Goal: Information Seeking & Learning: Check status

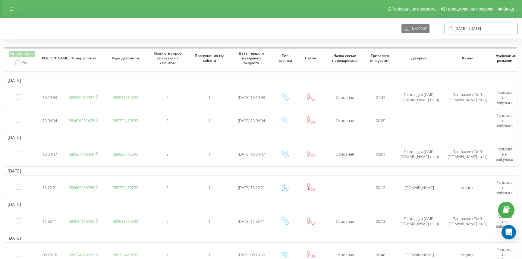
click at [460, 33] on input "14.11.2022 - 14.12.2022" at bounding box center [480, 29] width 73 height 12
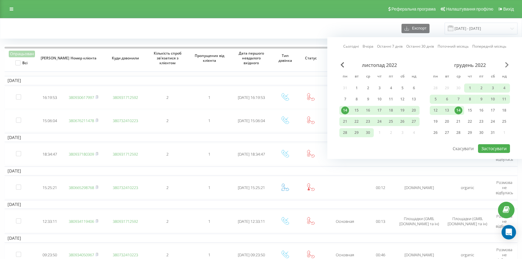
click at [505, 64] on span "Next Month" at bounding box center [507, 64] width 4 height 5
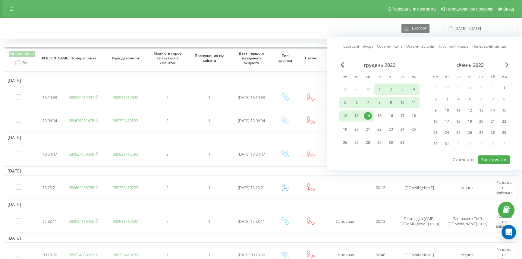
click at [505, 64] on span "Next Month" at bounding box center [507, 64] width 4 height 5
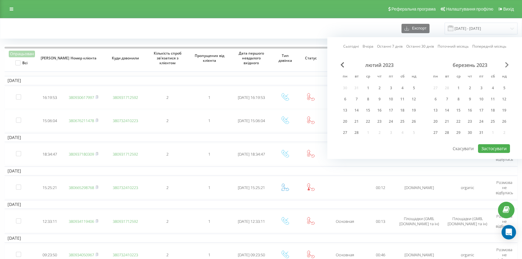
click at [505, 64] on span "Next Month" at bounding box center [507, 64] width 4 height 5
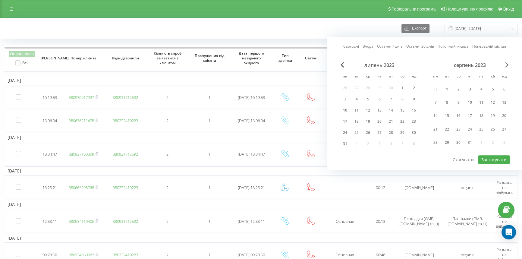
click at [505, 64] on span "Next Month" at bounding box center [507, 64] width 4 height 5
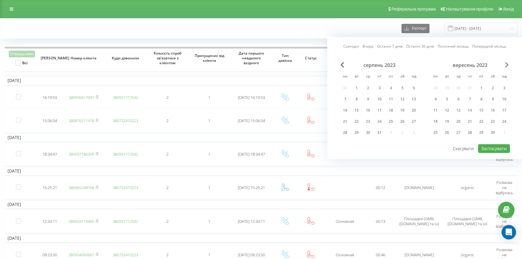
click at [505, 64] on span "Next Month" at bounding box center [507, 64] width 4 height 5
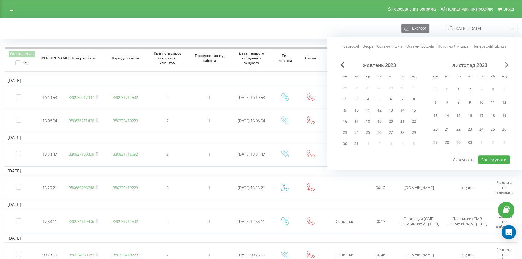
click at [505, 64] on span "Next Month" at bounding box center [507, 64] width 4 height 5
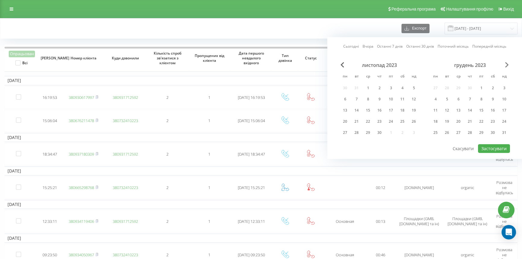
click at [505, 64] on span "Next Month" at bounding box center [507, 64] width 4 height 5
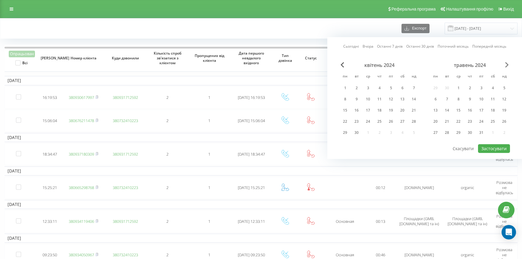
click at [505, 64] on span "Next Month" at bounding box center [507, 64] width 4 height 5
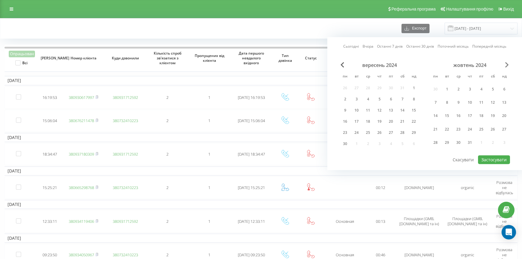
click at [505, 64] on span "Next Month" at bounding box center [507, 64] width 4 height 5
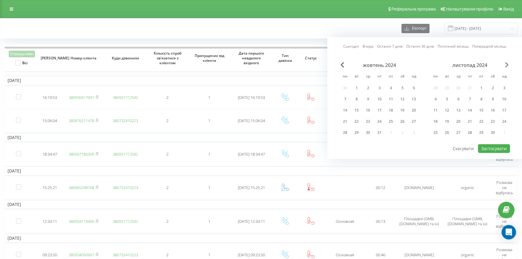
click at [505, 64] on span "Next Month" at bounding box center [507, 64] width 4 height 5
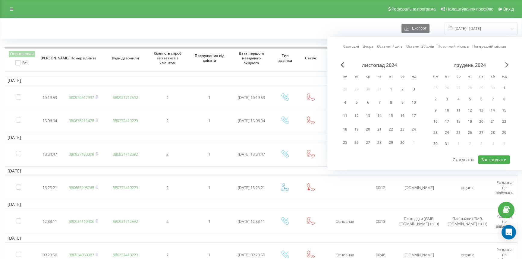
click at [505, 64] on span "Next Month" at bounding box center [507, 64] width 4 height 5
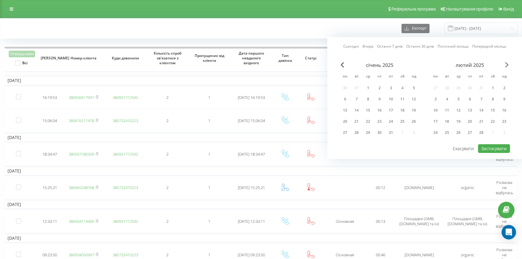
click at [505, 64] on span "Next Month" at bounding box center [507, 64] width 4 height 5
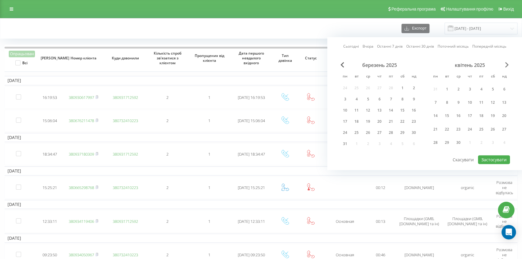
click at [505, 64] on span "Next Month" at bounding box center [507, 64] width 4 height 5
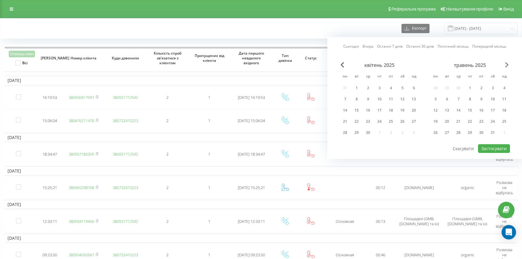
click at [505, 64] on span "Next Month" at bounding box center [507, 64] width 4 height 5
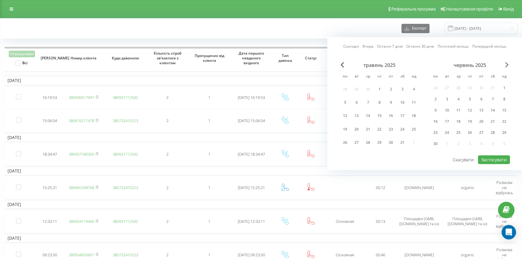
click at [505, 64] on span "Next Month" at bounding box center [507, 64] width 4 height 5
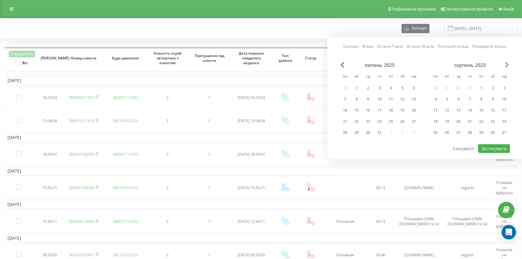
click at [505, 64] on span "Next Month" at bounding box center [507, 64] width 4 height 5
click at [448, 122] on div "23" at bounding box center [447, 121] width 8 height 8
click at [494, 146] on button "Застосувати" at bounding box center [494, 148] width 32 height 9
type input "23.09.2025 - 23.09.2025"
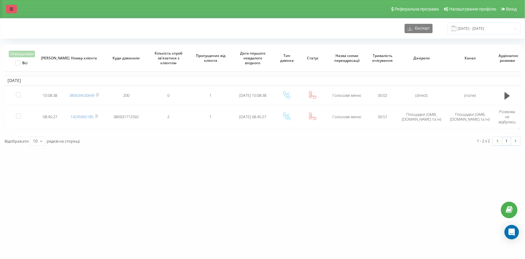
click at [11, 12] on link at bounding box center [11, 9] width 11 height 8
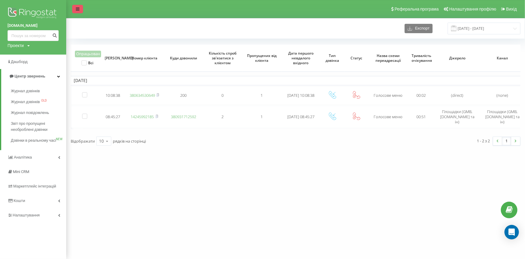
click at [78, 10] on icon at bounding box center [78, 9] width 4 height 4
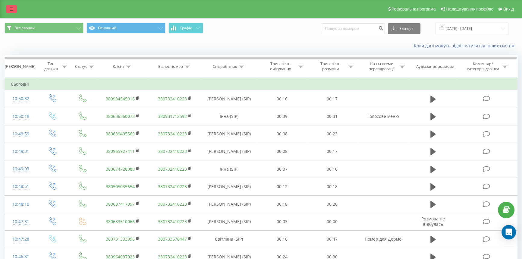
click at [9, 9] on link at bounding box center [11, 9] width 11 height 8
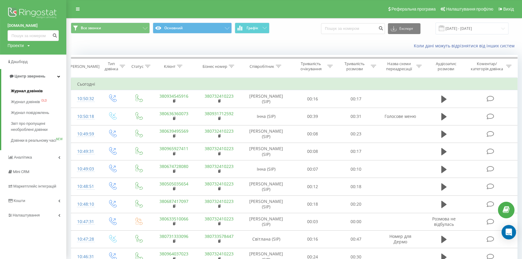
click at [21, 87] on link "Журнал дзвінків" at bounding box center [38, 91] width 55 height 11
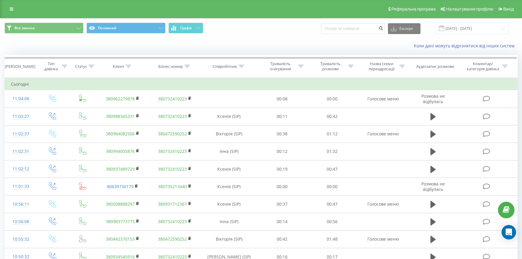
click at [14, 14] on div "Реферальна програма Налаштування профілю Вихід" at bounding box center [261, 9] width 522 height 18
click at [14, 12] on link at bounding box center [11, 9] width 11 height 8
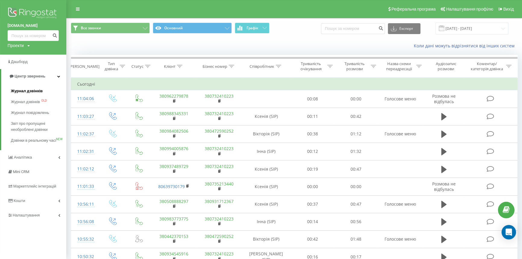
click at [25, 91] on span "Журнал дзвінків" at bounding box center [27, 91] width 32 height 6
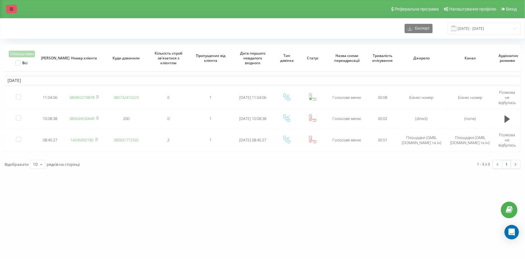
click at [12, 9] on icon at bounding box center [12, 9] width 4 height 4
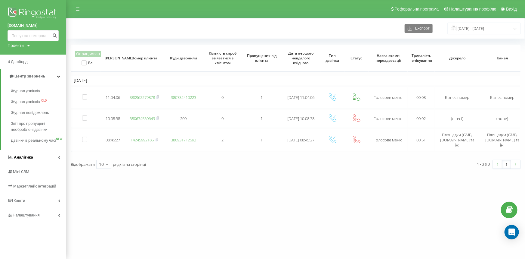
click at [29, 159] on span "Аналiтика" at bounding box center [23, 157] width 19 height 5
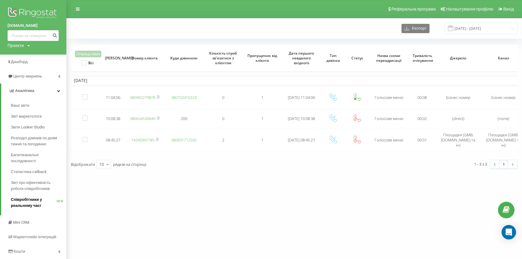
drag, startPoint x: 29, startPoint y: 187, endPoint x: 17, endPoint y: 201, distance: 18.7
click at [77, 9] on icon at bounding box center [78, 9] width 4 height 4
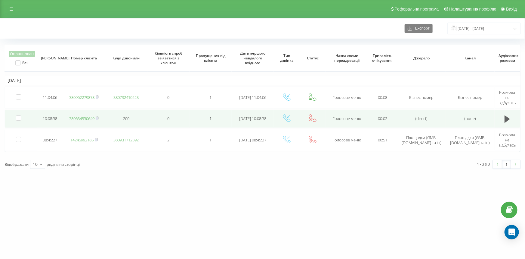
click at [81, 118] on link "380634530649" at bounding box center [81, 118] width 25 height 5
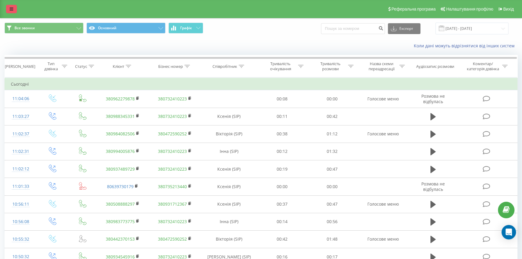
drag, startPoint x: 5, startPoint y: 9, endPoint x: 10, endPoint y: 9, distance: 4.2
click at [5, 9] on div "Реферальна програма Налаштування профілю Вихід" at bounding box center [261, 9] width 522 height 18
click at [13, 9] on icon at bounding box center [12, 9] width 4 height 4
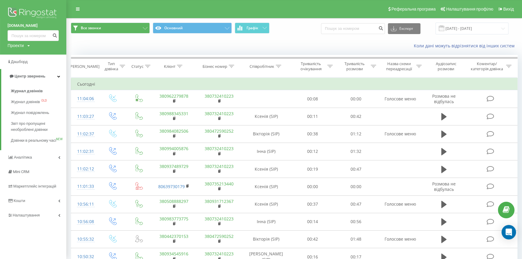
drag, startPoint x: 25, startPoint y: 90, endPoint x: 133, endPoint y: 29, distance: 124.2
click at [25, 90] on span "Журнал дзвінків" at bounding box center [27, 91] width 32 height 6
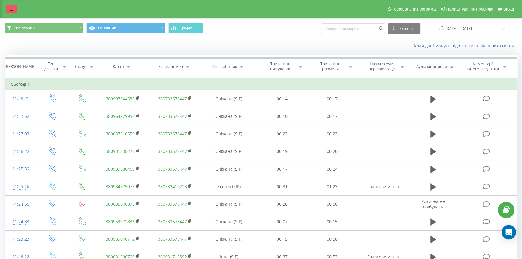
click at [16, 11] on link at bounding box center [11, 9] width 11 height 8
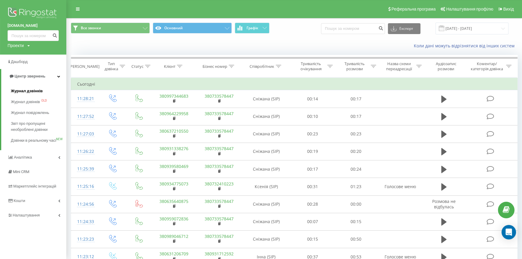
click at [34, 91] on span "Журнал дзвінків" at bounding box center [27, 91] width 32 height 6
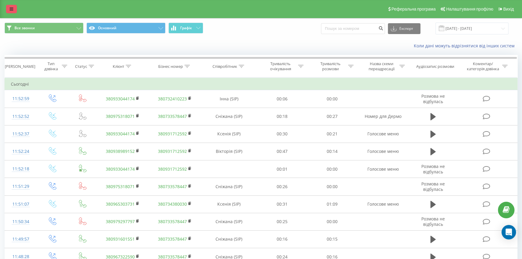
click at [16, 12] on link at bounding box center [11, 9] width 11 height 8
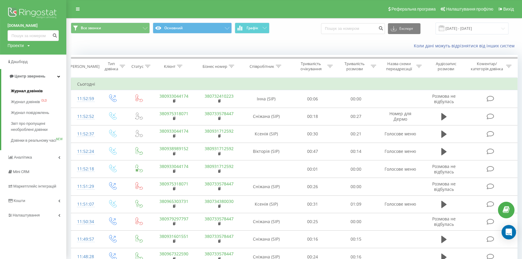
click at [24, 92] on span "Журнал дзвінків" at bounding box center [27, 91] width 32 height 6
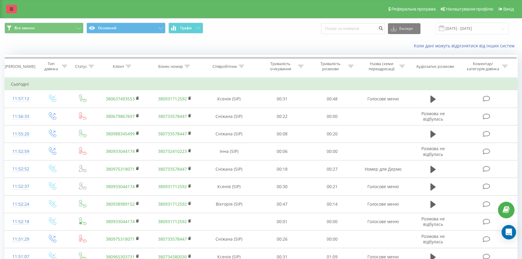
click at [10, 9] on icon at bounding box center [12, 9] width 4 height 4
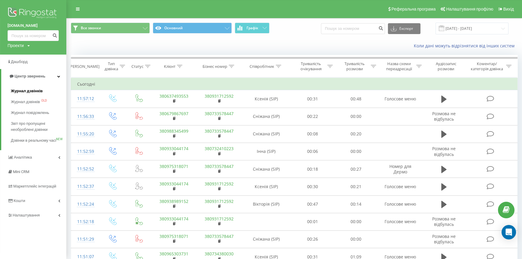
click at [24, 91] on span "Журнал дзвінків" at bounding box center [27, 91] width 32 height 6
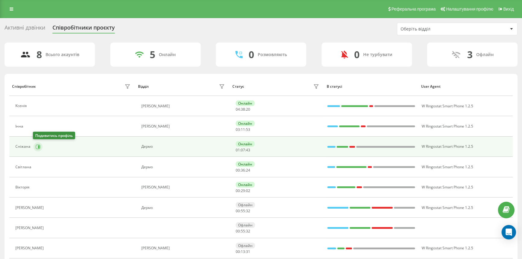
click at [36, 147] on icon at bounding box center [38, 146] width 5 height 5
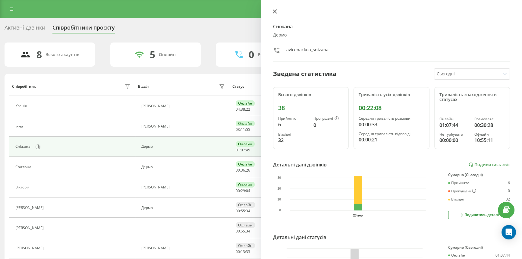
click at [273, 11] on icon at bounding box center [275, 11] width 4 height 4
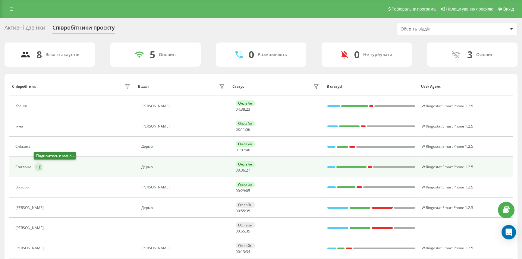
click at [36, 164] on button at bounding box center [38, 166] width 9 height 9
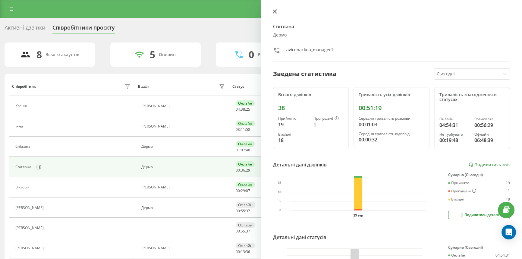
click at [271, 13] on button at bounding box center [275, 12] width 8 height 6
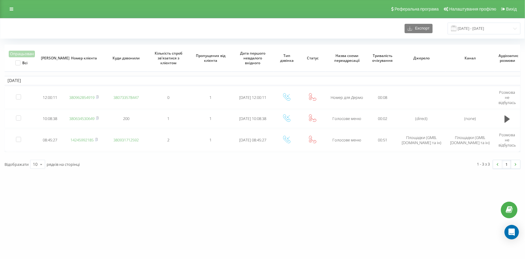
drag, startPoint x: 76, startPoint y: 95, endPoint x: 76, endPoint y: 81, distance: 13.5
click at [76, 95] on link "380962854919" at bounding box center [81, 97] width 25 height 5
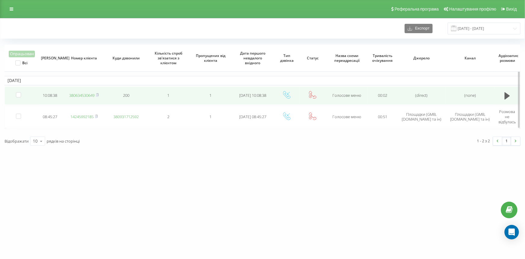
click at [77, 93] on link "380634530649" at bounding box center [81, 94] width 25 height 5
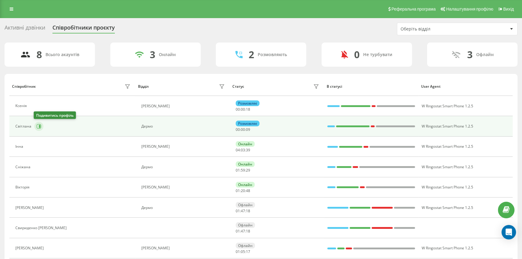
click at [37, 127] on icon at bounding box center [39, 126] width 5 height 5
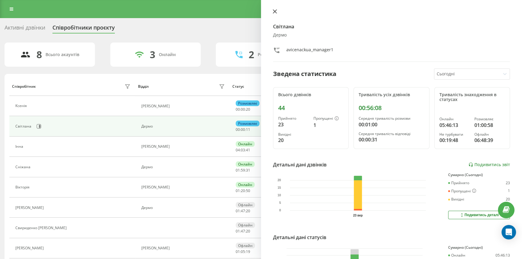
click at [275, 11] on icon at bounding box center [275, 12] width 4 height 4
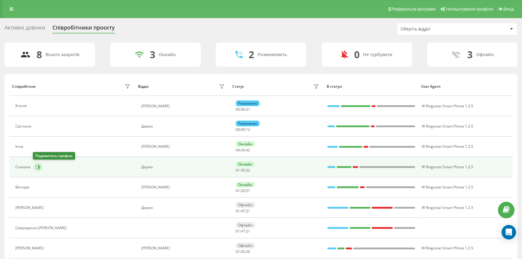
click at [36, 164] on icon at bounding box center [38, 166] width 5 height 5
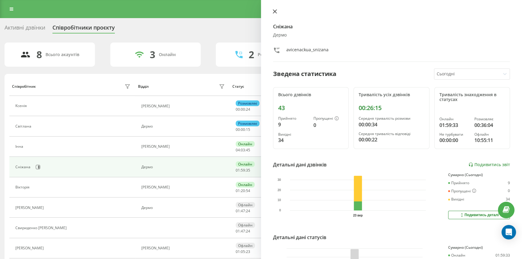
click at [272, 12] on button at bounding box center [275, 12] width 8 height 6
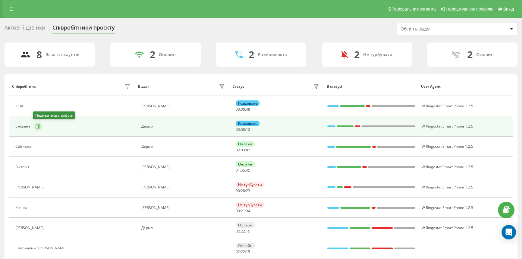
click at [36, 128] on icon at bounding box center [38, 126] width 5 height 5
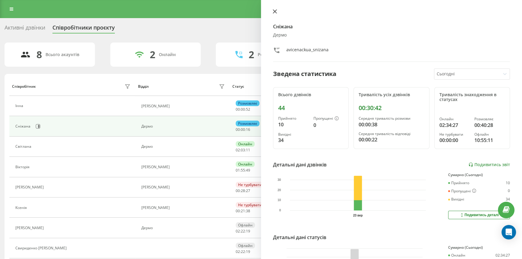
click at [274, 11] on icon at bounding box center [275, 12] width 4 height 4
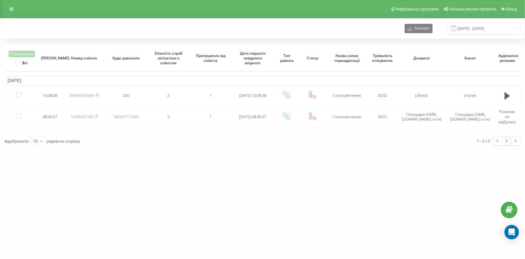
click at [72, 209] on div "[DOMAIN_NAME] Проекти [DOMAIN_NAME] Дашборд Центр звернень Журнал дзвінків Журн…" at bounding box center [262, 129] width 525 height 259
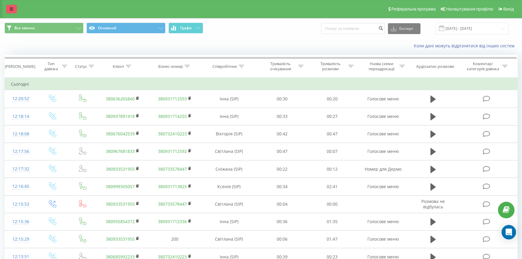
click at [17, 10] on link at bounding box center [11, 9] width 11 height 8
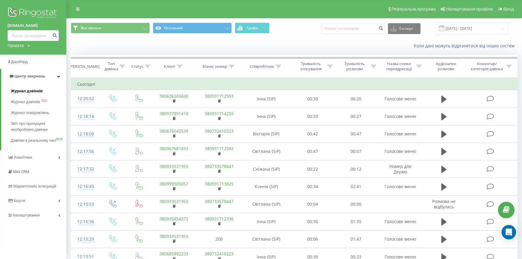
click at [23, 91] on span "Журнал дзвінків" at bounding box center [27, 91] width 32 height 6
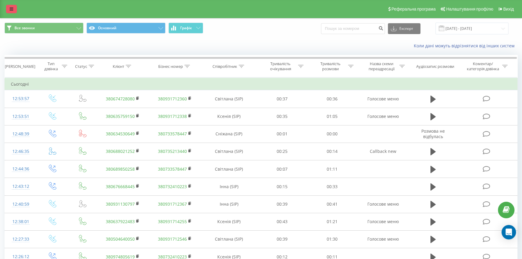
click at [14, 10] on link at bounding box center [11, 9] width 11 height 8
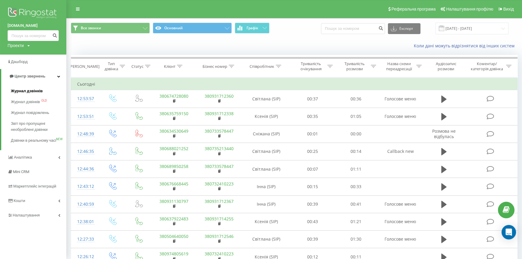
click at [31, 90] on span "Журнал дзвінків" at bounding box center [27, 91] width 32 height 6
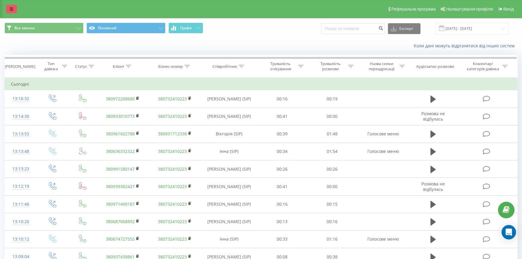
click at [16, 8] on link at bounding box center [11, 9] width 11 height 8
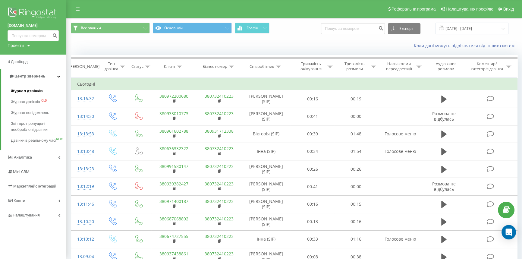
click at [24, 92] on span "Журнал дзвінків" at bounding box center [27, 91] width 32 height 6
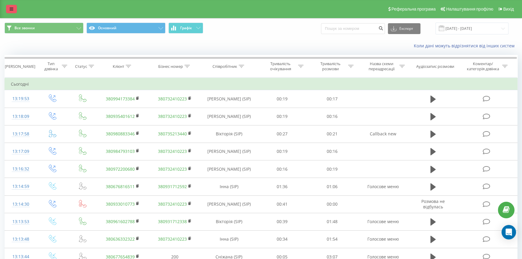
click at [12, 7] on icon at bounding box center [12, 9] width 4 height 4
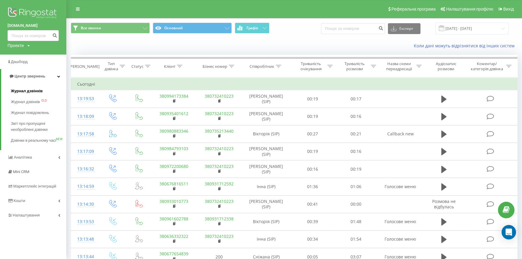
click at [24, 91] on span "Журнал дзвінків" at bounding box center [27, 91] width 32 height 6
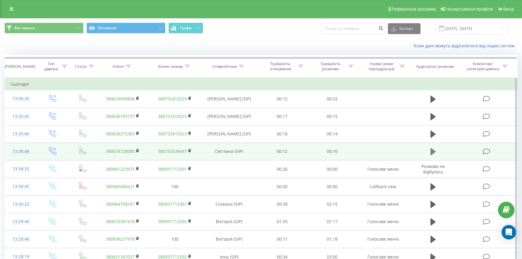
click at [431, 149] on icon at bounding box center [432, 151] width 5 height 7
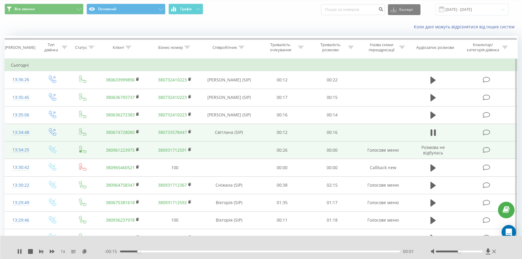
scroll to position [27, 0]
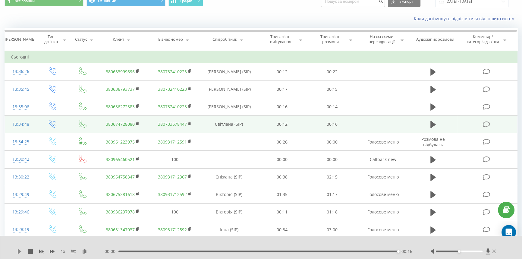
click at [20, 251] on icon at bounding box center [20, 251] width 4 height 5
click at [428, 126] on button at bounding box center [432, 124] width 9 height 9
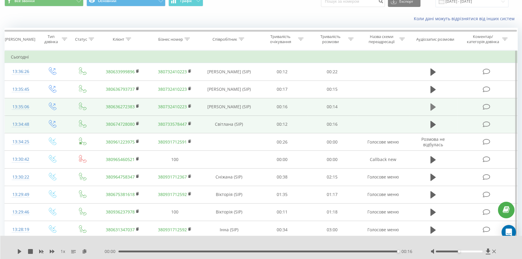
click at [435, 107] on icon at bounding box center [432, 107] width 5 height 8
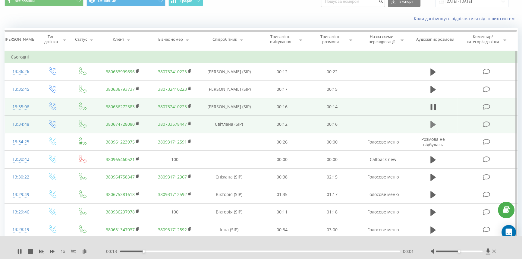
click at [430, 124] on icon at bounding box center [432, 124] width 5 height 7
click at [239, 249] on div "- 00:14 00:01 00:01" at bounding box center [259, 251] width 311 height 6
click at [285, 252] on div "00:08" at bounding box center [260, 251] width 280 height 2
click at [289, 251] on div "00:11" at bounding box center [260, 251] width 280 height 2
click at [275, 251] on div "00:10" at bounding box center [260, 251] width 280 height 2
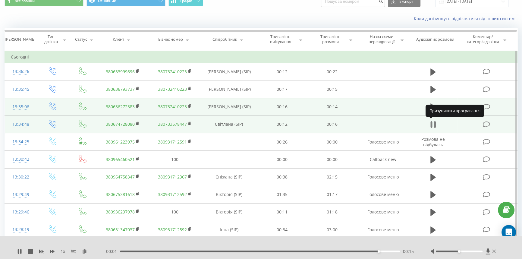
click at [431, 122] on icon at bounding box center [431, 124] width 2 height 7
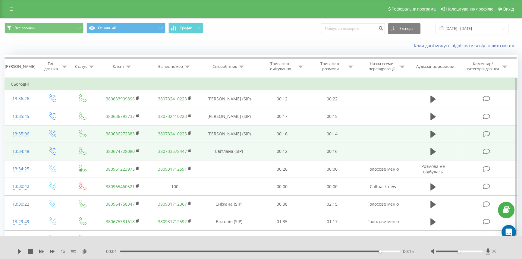
click at [9, 2] on div "Реферальна програма Налаштування профілю Вихід" at bounding box center [261, 9] width 522 height 18
click at [12, 6] on link at bounding box center [11, 9] width 11 height 8
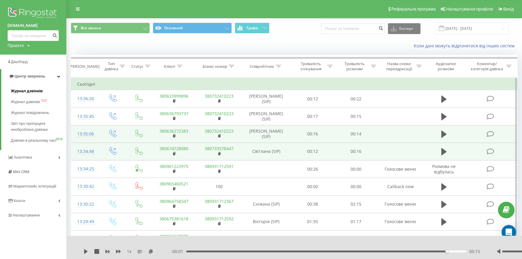
click at [12, 91] on span "Журнал дзвінків" at bounding box center [27, 91] width 32 height 6
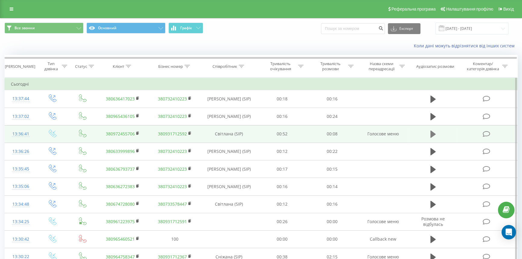
click at [431, 131] on icon at bounding box center [432, 133] width 5 height 7
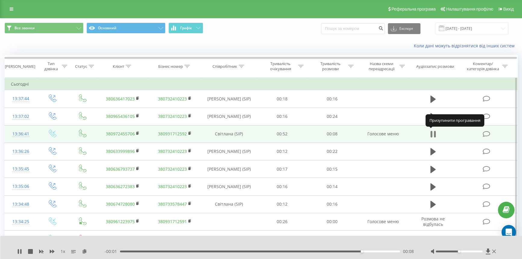
click at [432, 132] on icon at bounding box center [432, 134] width 5 height 8
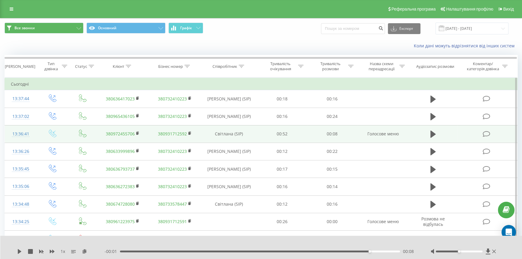
drag, startPoint x: 14, startPoint y: 9, endPoint x: 16, endPoint y: 27, distance: 17.5
click at [14, 9] on link at bounding box center [11, 9] width 11 height 8
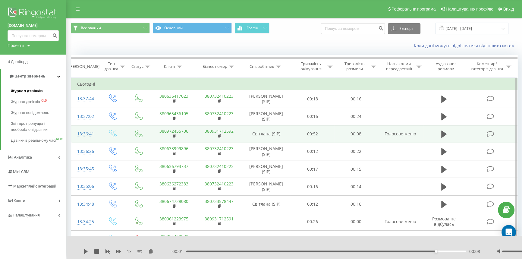
click at [19, 92] on span "Журнал дзвінків" at bounding box center [27, 91] width 32 height 6
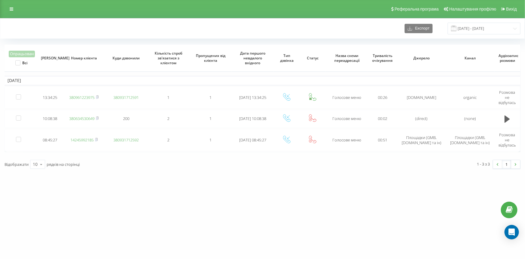
click at [80, 215] on div "[DOMAIN_NAME] Проекти [DOMAIN_NAME] Дашборд Центр звернень Журнал дзвінків Журн…" at bounding box center [262, 129] width 525 height 259
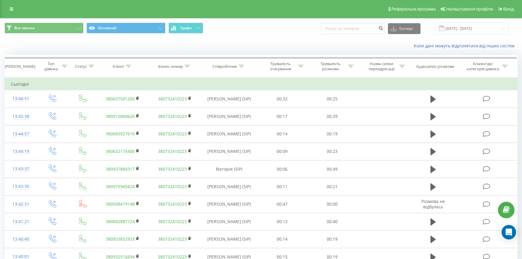
click at [4, 13] on div "Реферальна програма Налаштування профілю Вихід" at bounding box center [261, 9] width 522 height 18
click at [10, 9] on icon at bounding box center [12, 9] width 4 height 4
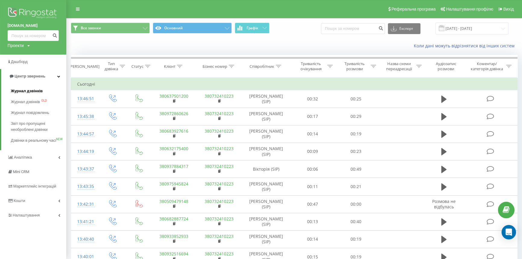
click at [34, 90] on span "Журнал дзвінків" at bounding box center [27, 91] width 32 height 6
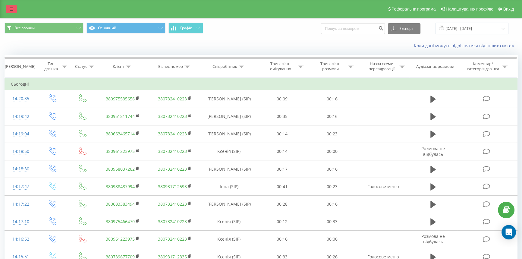
click at [14, 10] on link at bounding box center [11, 9] width 11 height 8
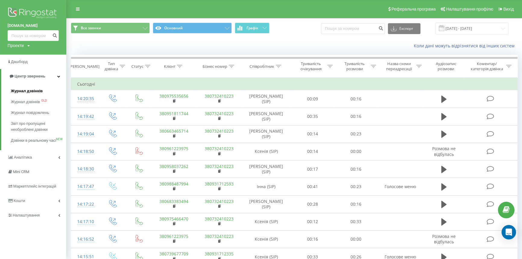
drag, startPoint x: 26, startPoint y: 89, endPoint x: 99, endPoint y: 7, distance: 109.7
click at [26, 89] on span "Журнал дзвінків" at bounding box center [27, 91] width 32 height 6
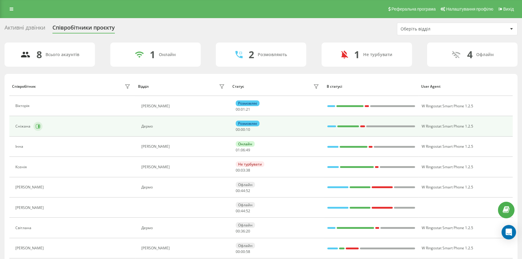
click at [36, 122] on button at bounding box center [37, 126] width 9 height 9
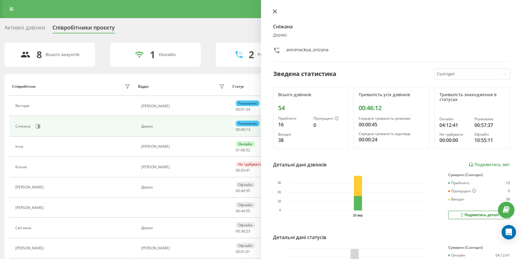
click at [275, 11] on icon at bounding box center [275, 11] width 4 height 4
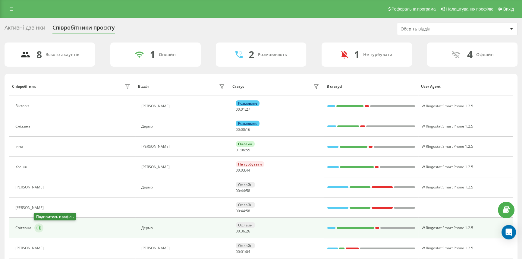
click at [39, 226] on icon at bounding box center [40, 227] width 2 height 3
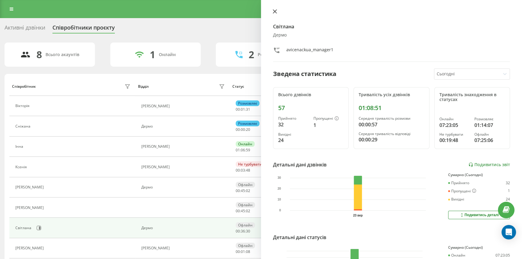
click at [274, 13] on icon at bounding box center [275, 11] width 4 height 4
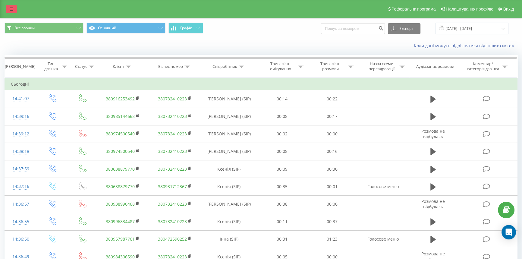
click at [8, 12] on link at bounding box center [11, 9] width 11 height 8
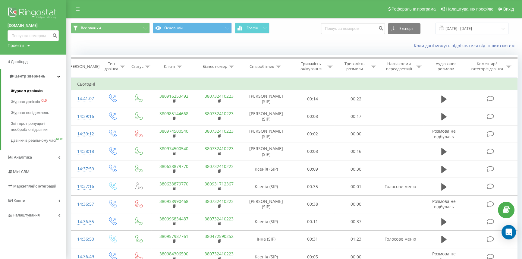
click at [31, 92] on span "Журнал дзвінків" at bounding box center [27, 91] width 32 height 6
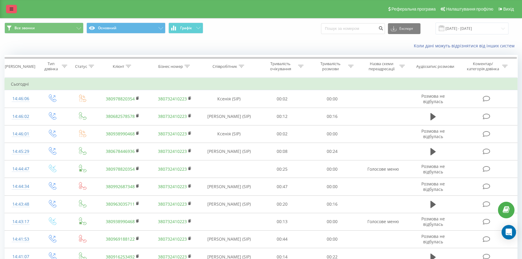
click at [16, 9] on link at bounding box center [11, 9] width 11 height 8
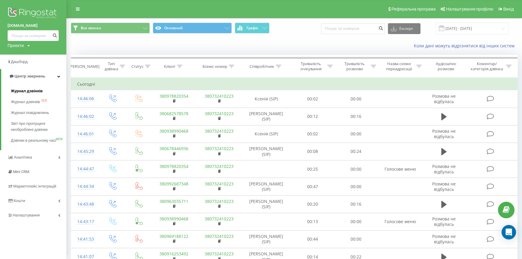
click at [18, 88] on span "Журнал дзвінків" at bounding box center [27, 91] width 32 height 6
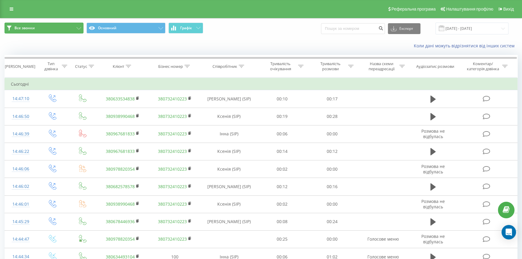
click at [24, 26] on span "Все звонки" at bounding box center [24, 28] width 20 height 5
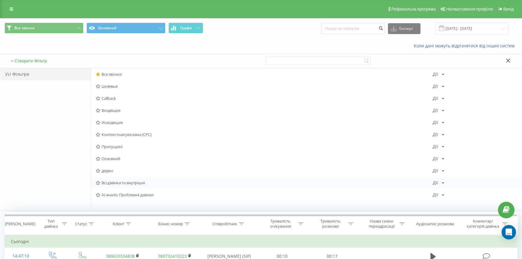
click at [111, 182] on span "Всі дзвінки та внутрішні" at bounding box center [264, 182] width 337 height 4
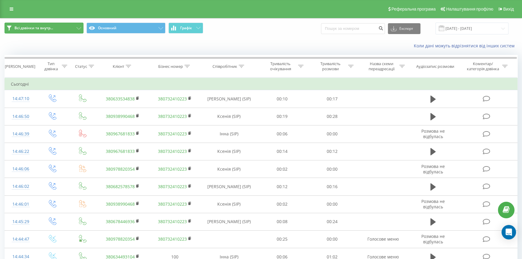
click at [55, 29] on button "Всі дзвінки та внутр..." at bounding box center [44, 28] width 79 height 11
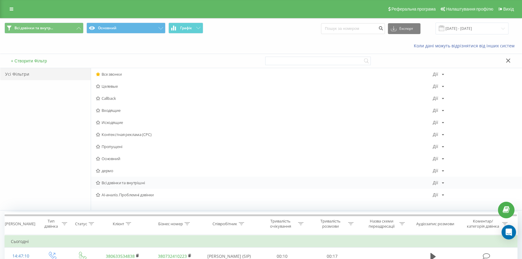
click at [120, 182] on span "Всі дзвінки та внутрішні" at bounding box center [264, 182] width 337 height 4
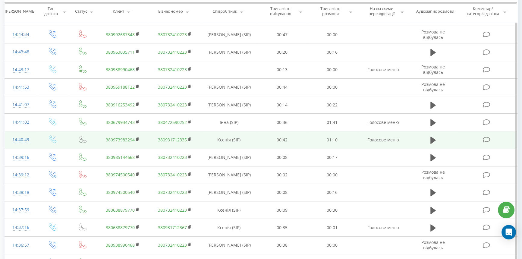
scroll to position [291, 0]
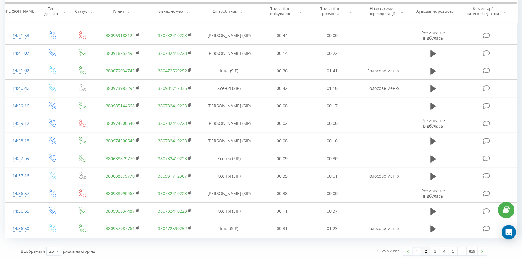
click at [426, 250] on link "2" at bounding box center [425, 251] width 9 height 8
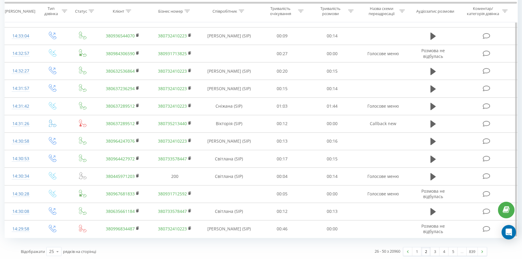
scroll to position [291, 0]
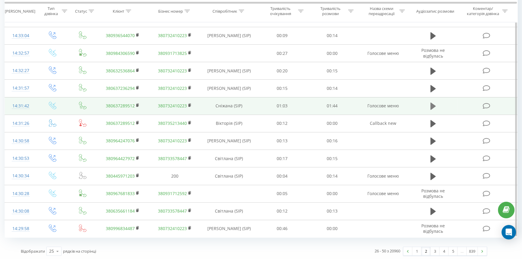
click at [428, 103] on button at bounding box center [432, 105] width 9 height 9
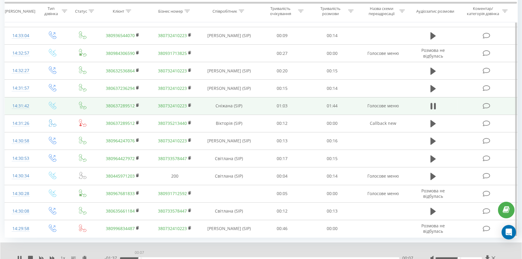
click at [139, 257] on div "00:07" at bounding box center [259, 258] width 279 height 2
click at [155, 257] on div "00:13" at bounding box center [259, 258] width 279 height 2
click at [170, 257] on div "00:13" at bounding box center [259, 258] width 279 height 2
click at [189, 257] on div "00:19" at bounding box center [259, 258] width 279 height 2
click at [208, 255] on div "- 01:17 00:26 00:26" at bounding box center [259, 258] width 310 height 6
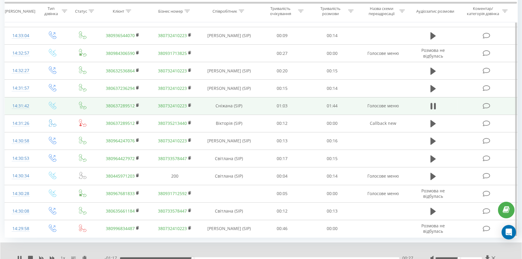
click at [211, 257] on div "00:27" at bounding box center [259, 258] width 279 height 2
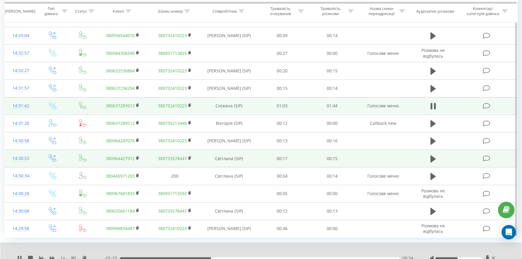
scroll to position [314, 0]
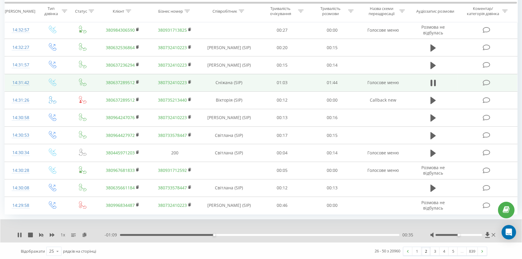
click at [224, 232] on div "- 01:09 00:35 00:35" at bounding box center [259, 235] width 310 height 6
click at [227, 234] on div "00:35" at bounding box center [259, 235] width 279 height 2
click at [238, 234] on div "00:40" at bounding box center [259, 235] width 279 height 2
click at [257, 235] on div "- 00:59 00:44 00:44" at bounding box center [259, 235] width 310 height 6
click at [251, 234] on div "00:44" at bounding box center [259, 235] width 279 height 2
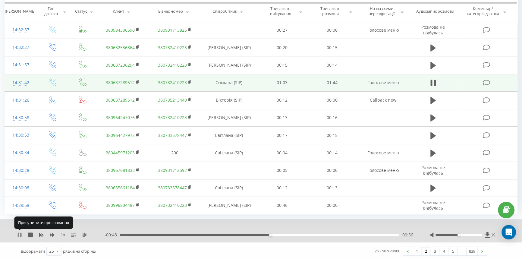
click at [18, 234] on icon at bounding box center [18, 234] width 1 height 5
click at [20, 233] on icon at bounding box center [20, 234] width 4 height 5
click at [257, 234] on div "00:57" at bounding box center [259, 235] width 279 height 2
click at [268, 234] on div "00:55" at bounding box center [259, 235] width 279 height 2
click at [245, 234] on div "00:46" at bounding box center [259, 235] width 279 height 2
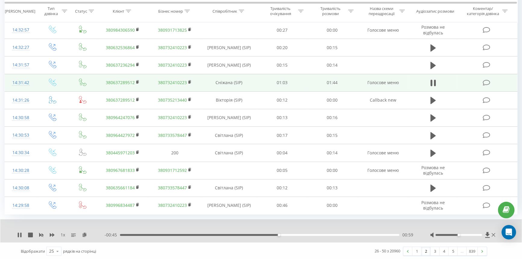
click at [22, 226] on div "1 x - 00:45 00:59 00:59" at bounding box center [260, 230] width 521 height 23
click at [18, 232] on icon at bounding box center [18, 234] width 1 height 5
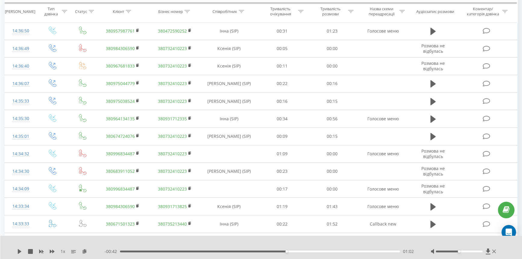
scroll to position [0, 0]
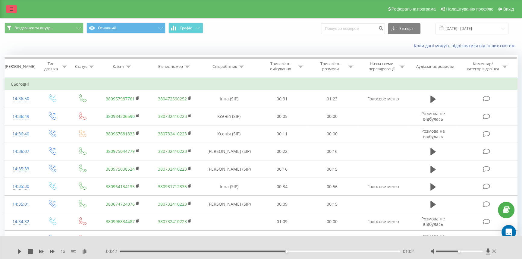
click at [12, 12] on link at bounding box center [11, 9] width 11 height 8
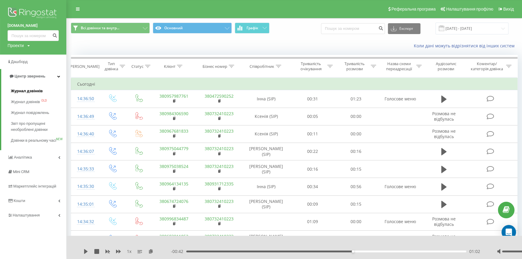
click at [32, 91] on span "Журнал дзвінків" at bounding box center [27, 91] width 32 height 6
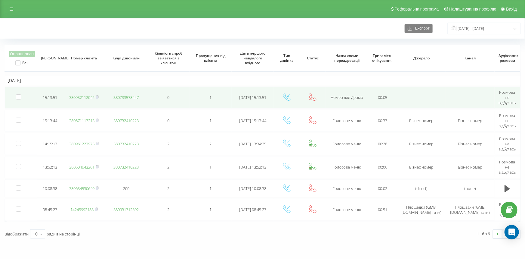
click at [84, 97] on link "380932112042" at bounding box center [81, 97] width 25 height 5
click at [86, 97] on link "380932112042" at bounding box center [81, 97] width 25 height 5
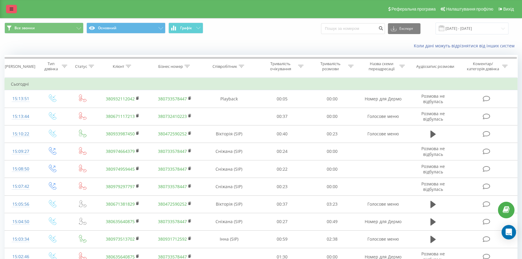
click at [6, 9] on link at bounding box center [11, 9] width 11 height 8
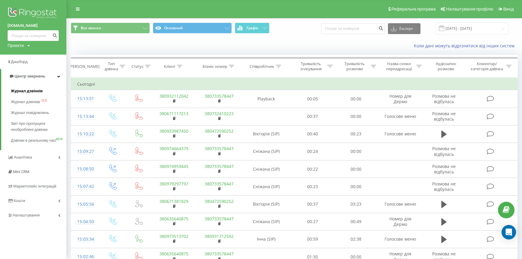
click at [24, 91] on span "Журнал дзвінків" at bounding box center [27, 91] width 32 height 6
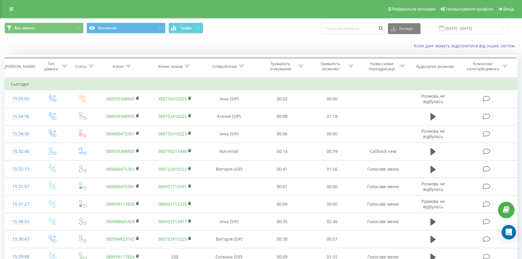
click at [17, 7] on div "Реферальна програма Налаштування профілю Вихід" at bounding box center [261, 9] width 522 height 18
click at [15, 9] on link at bounding box center [11, 9] width 11 height 8
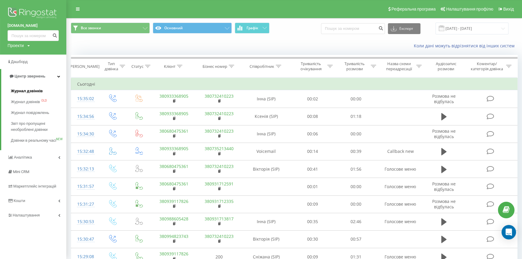
click at [23, 90] on span "Журнал дзвінків" at bounding box center [27, 91] width 32 height 6
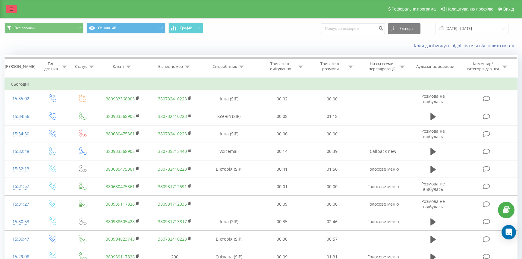
click at [12, 8] on icon at bounding box center [12, 9] width 4 height 4
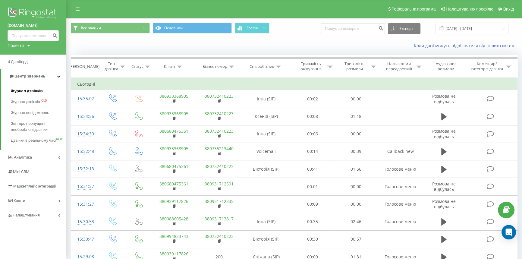
click at [24, 93] on span "Журнал дзвінків" at bounding box center [27, 91] width 32 height 6
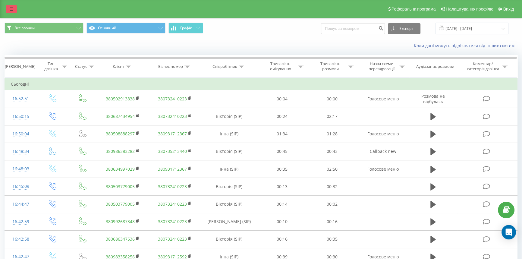
click at [6, 10] on link at bounding box center [11, 9] width 11 height 8
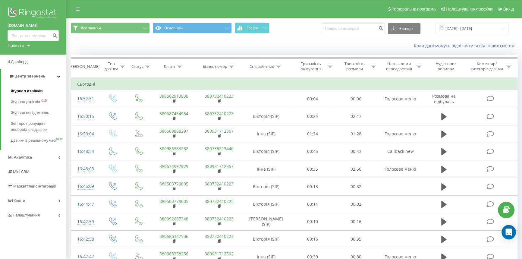
click at [21, 90] on span "Журнал дзвінків" at bounding box center [27, 91] width 32 height 6
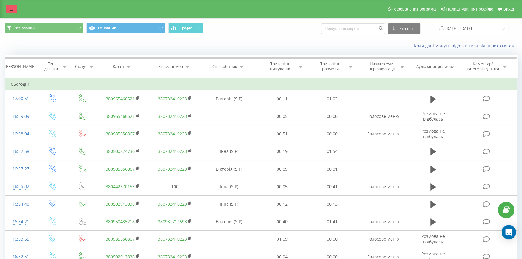
click at [16, 6] on link at bounding box center [11, 9] width 11 height 8
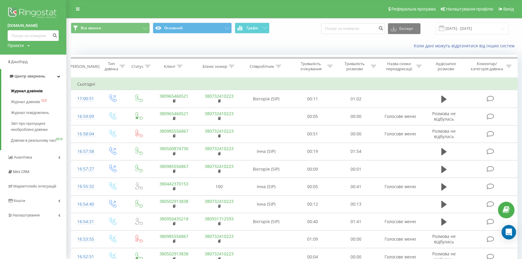
click at [25, 90] on span "Журнал дзвінків" at bounding box center [27, 91] width 32 height 6
